Goal: Information Seeking & Learning: Learn about a topic

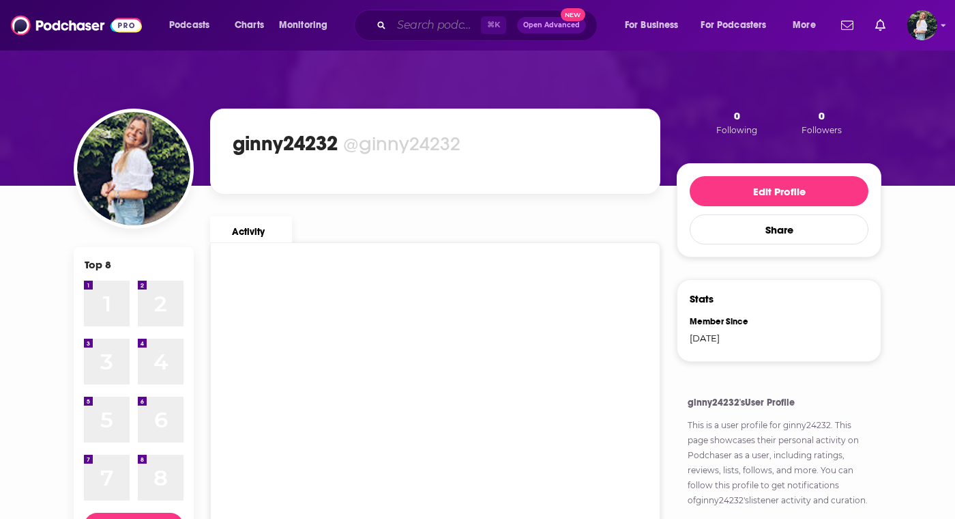
click at [419, 23] on input "Search podcasts, credits, & more..." at bounding box center [436, 25] width 89 height 22
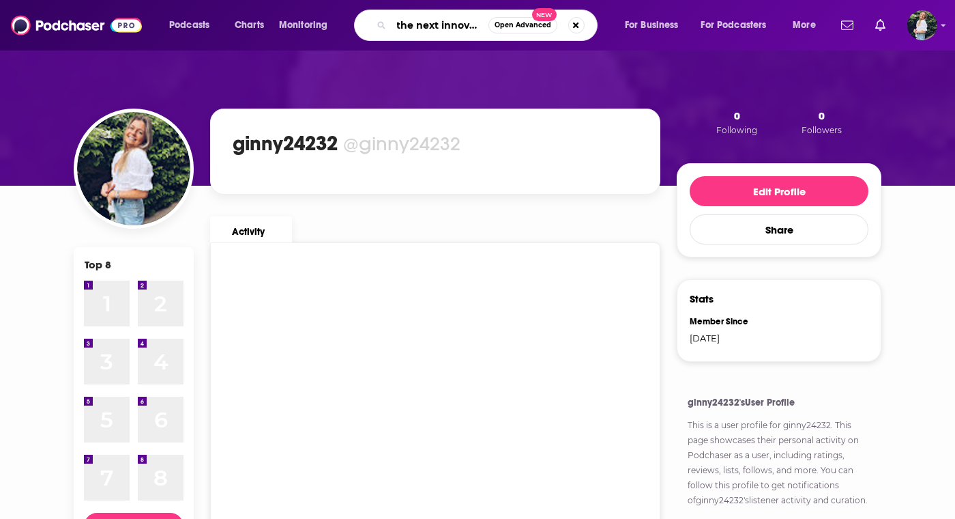
scroll to position [0, 14]
type input "the next innovation"
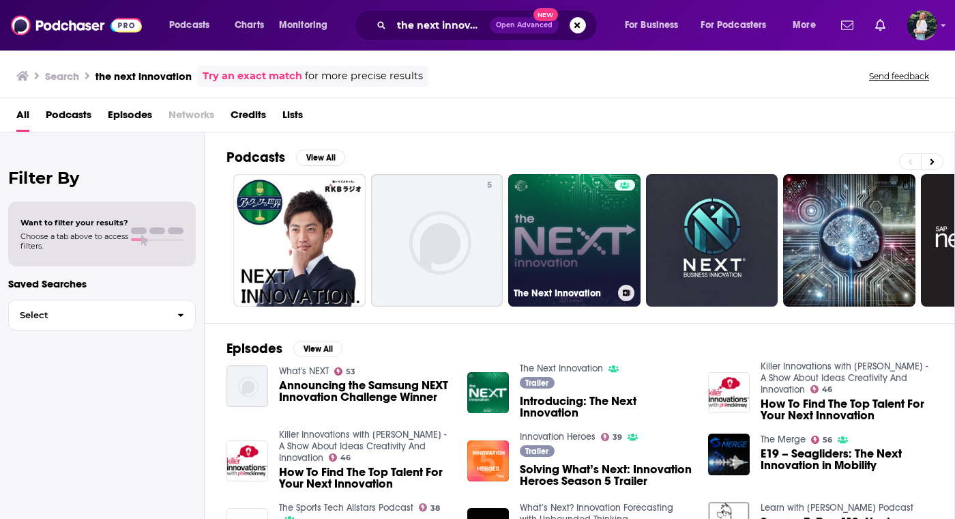
click at [577, 214] on link "The Next Innovation" at bounding box center [574, 240] width 132 height 132
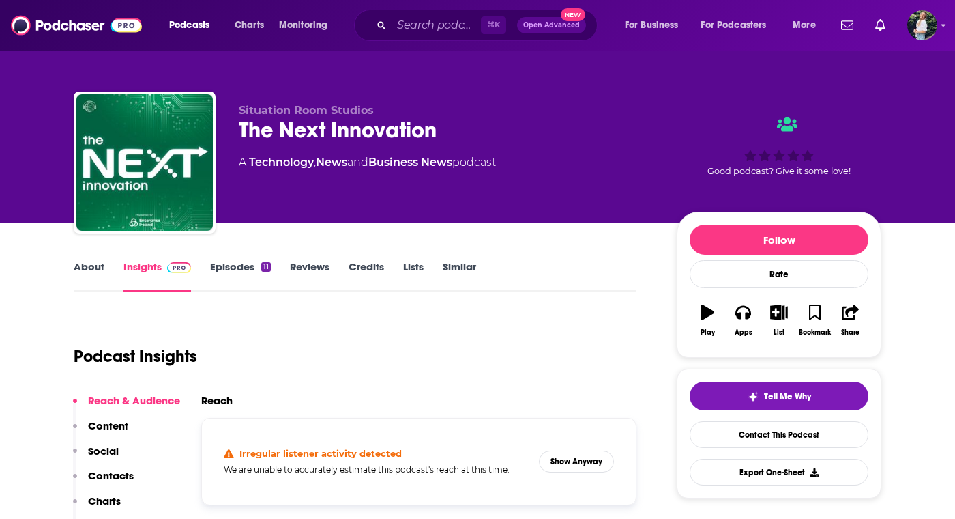
click at [461, 263] on link "Similar" at bounding box center [459, 275] width 33 height 31
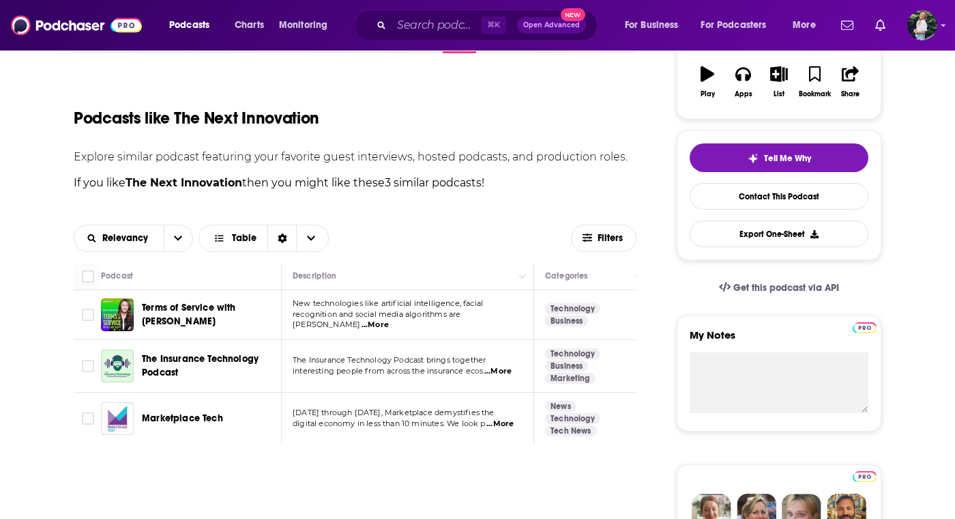
scroll to position [234, 0]
